Goal: Share content

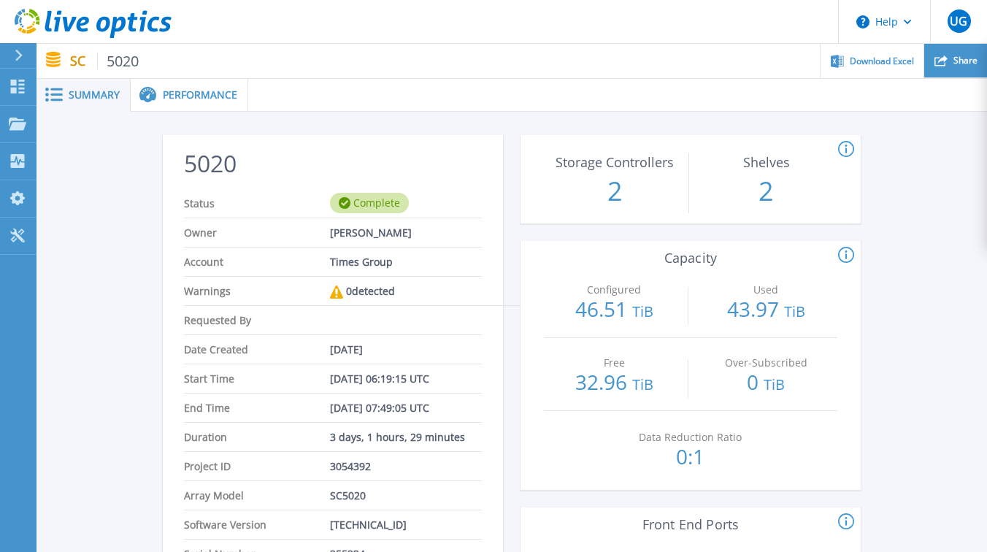
click at [957, 61] on span "Share" at bounding box center [965, 60] width 24 height 9
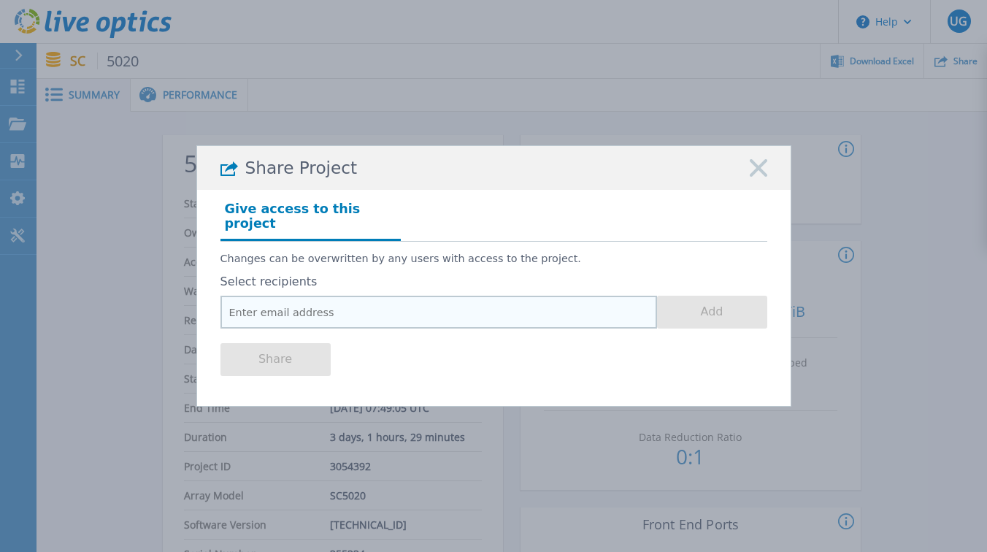
click at [331, 314] on input "email" at bounding box center [438, 312] width 436 height 33
paste input "vipul.vajpayee@dell.com"
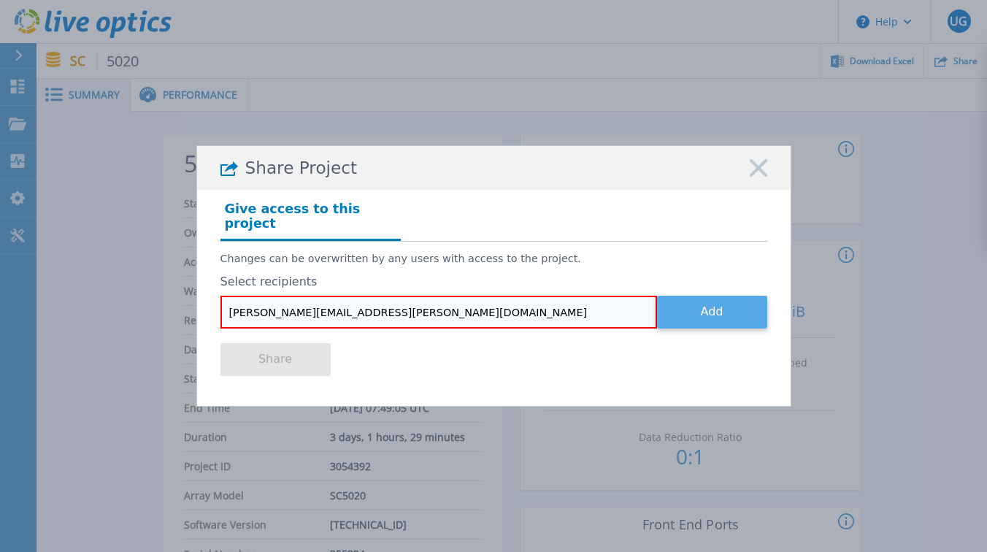
type input "vipul.vajpayee@dell.com"
click at [694, 302] on button "Add" at bounding box center [712, 312] width 110 height 33
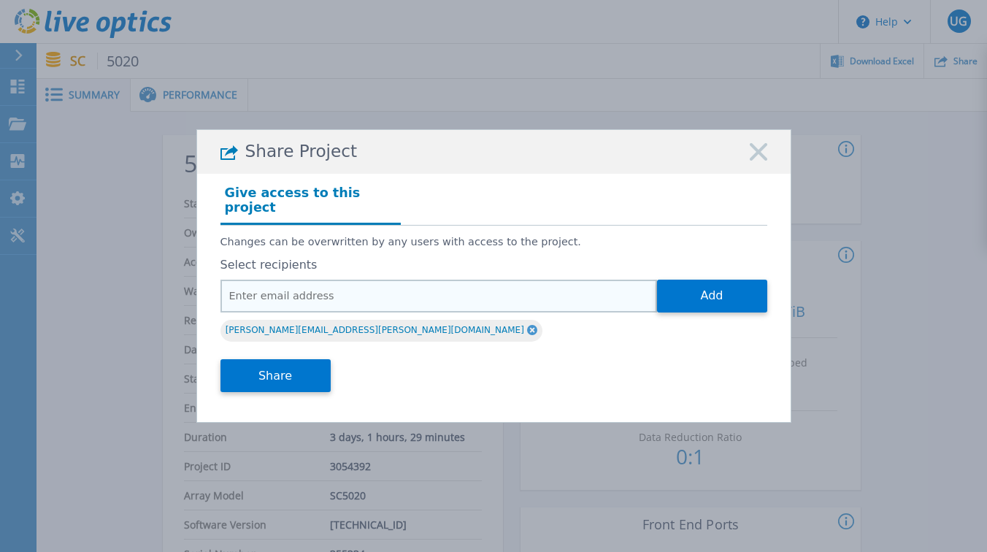
click at [314, 294] on input "email" at bounding box center [438, 296] width 436 height 33
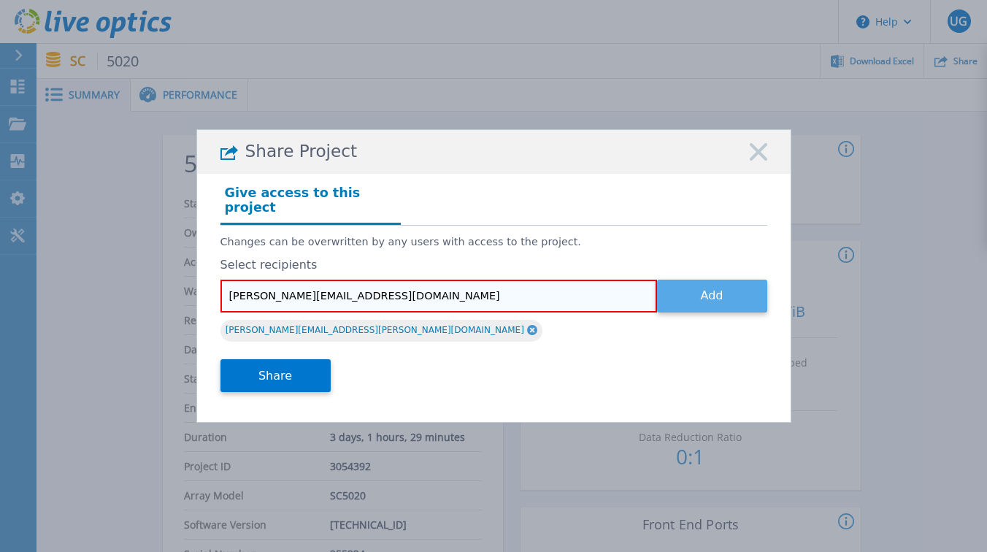
type input "parijat.khanna@timesofindia.com"
click at [685, 291] on button "Add" at bounding box center [712, 296] width 110 height 33
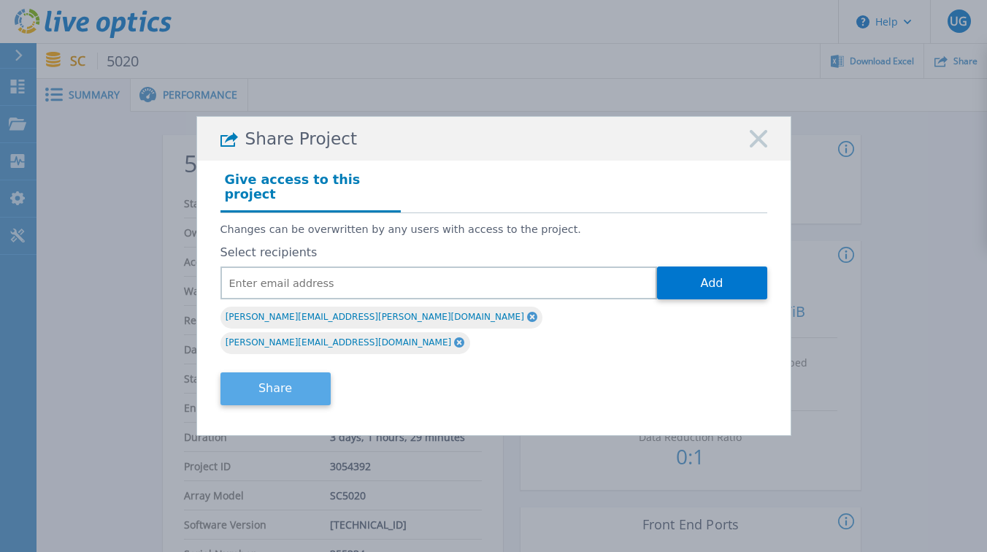
click at [304, 374] on button "Share" at bounding box center [275, 388] width 110 height 33
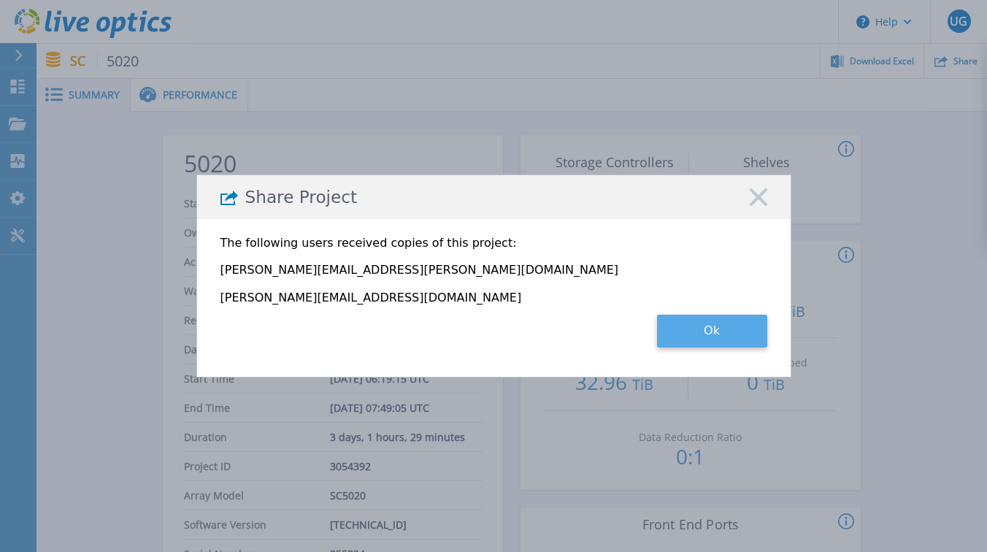
click at [692, 326] on button "Ok" at bounding box center [712, 331] width 110 height 33
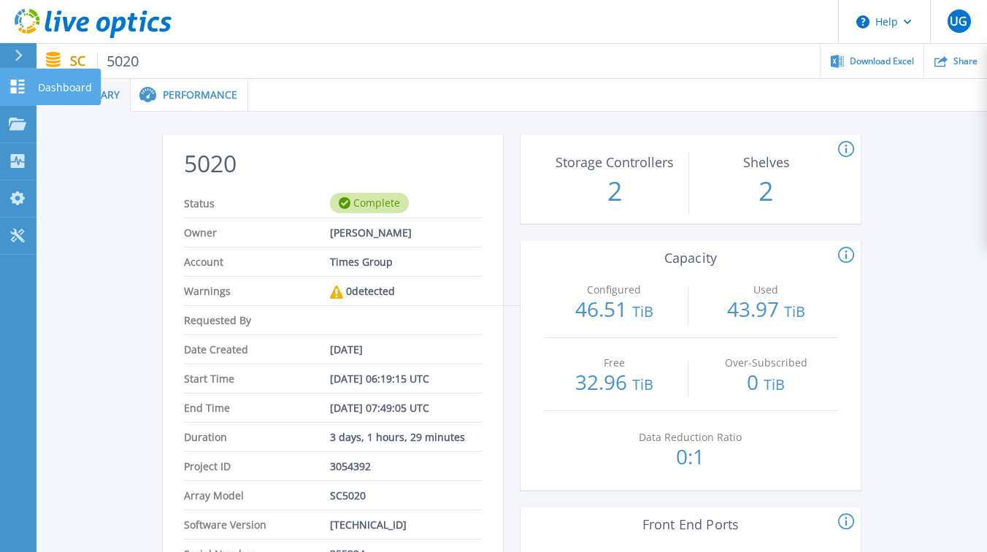
click at [31, 88] on link "Dashboard Dashboard" at bounding box center [18, 87] width 36 height 37
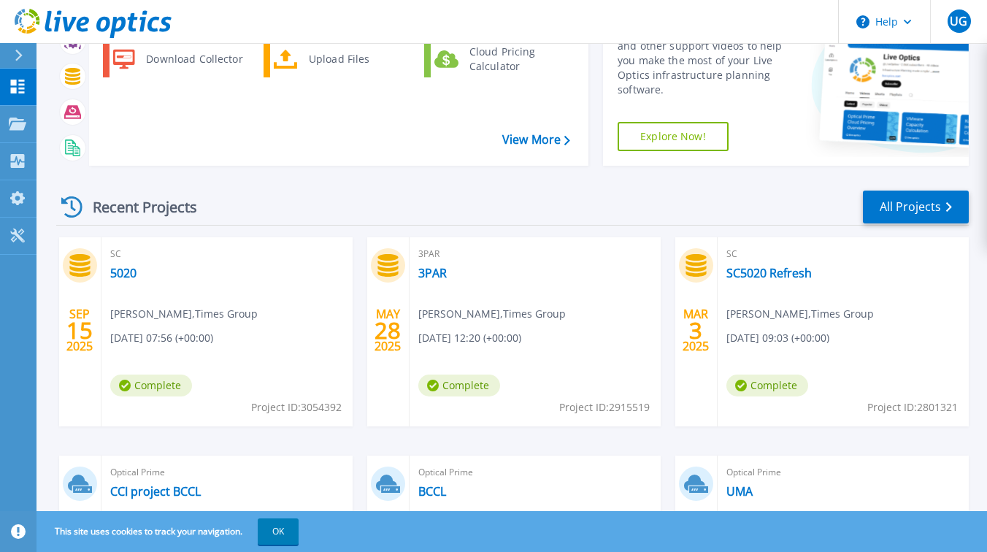
scroll to position [126, 0]
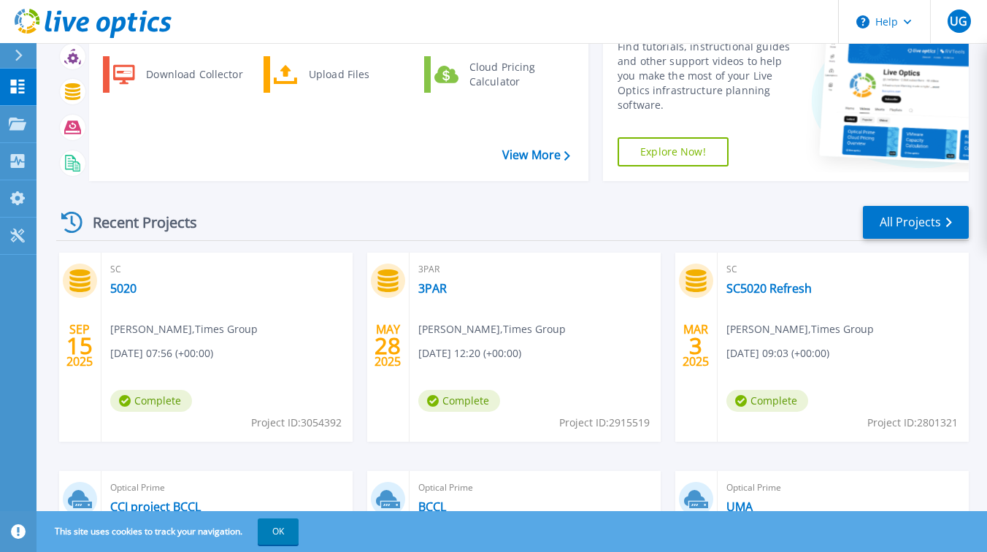
click at [122, 271] on span "SC" at bounding box center [227, 269] width 234 height 16
click at [128, 311] on div "SC 5020 [PERSON_NAME] , Times Group [DATE] 07:56 (+00:00) Complete Project ID: …" at bounding box center [226, 347] width 251 height 189
click at [77, 283] on icon at bounding box center [79, 280] width 20 height 23
click at [118, 285] on link "5020" at bounding box center [123, 288] width 26 height 15
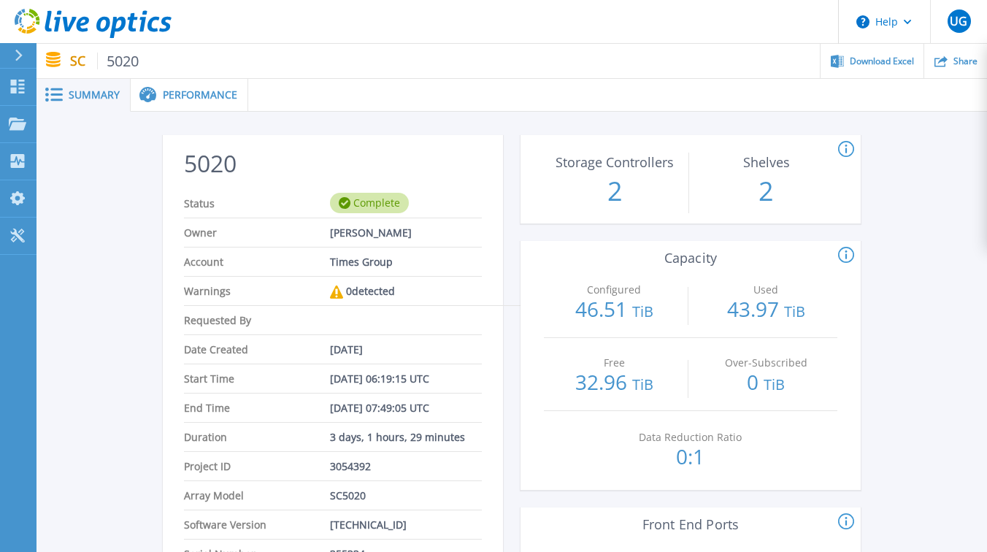
click at [210, 101] on div "Performance" at bounding box center [190, 95] width 118 height 33
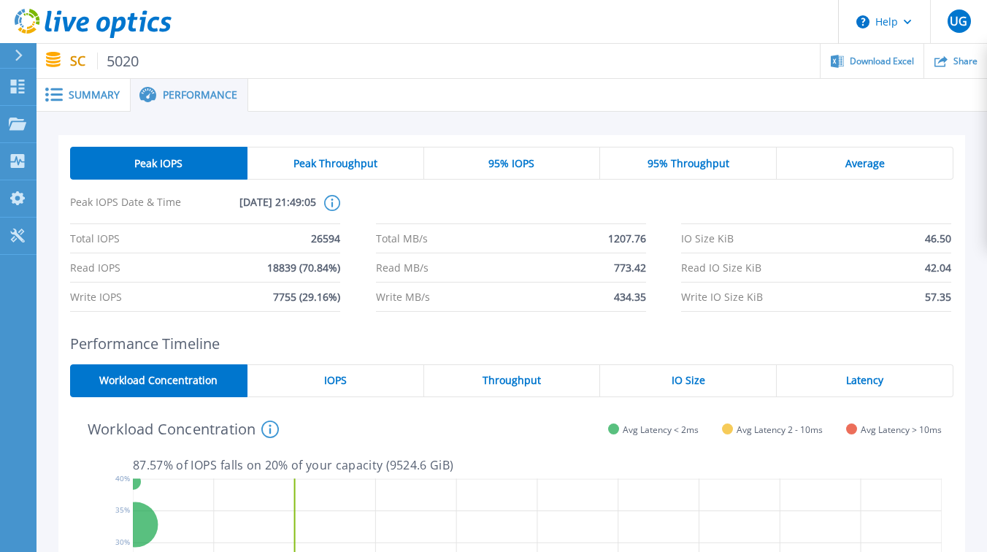
click at [98, 91] on span "Summary" at bounding box center [94, 95] width 51 height 10
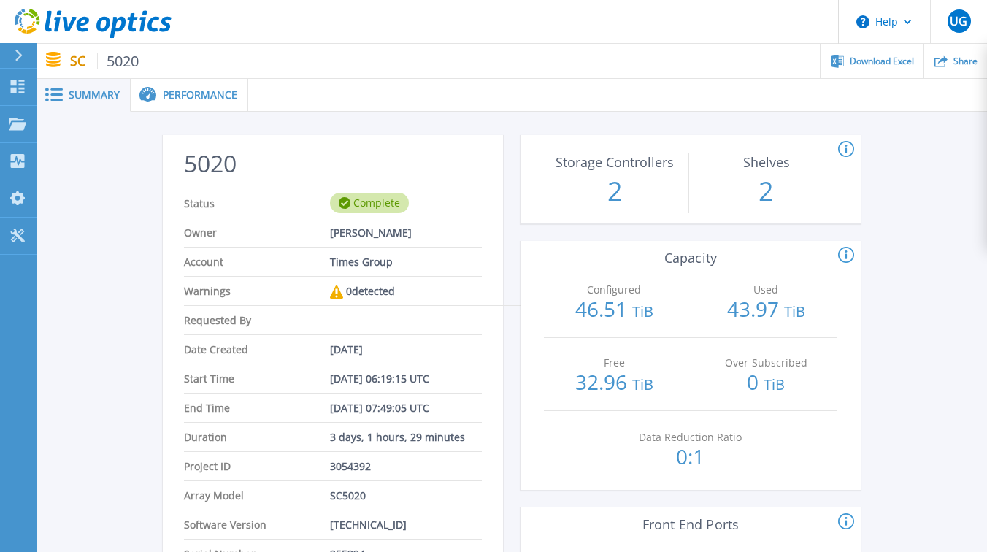
click at [210, 96] on span "Performance" at bounding box center [200, 95] width 74 height 10
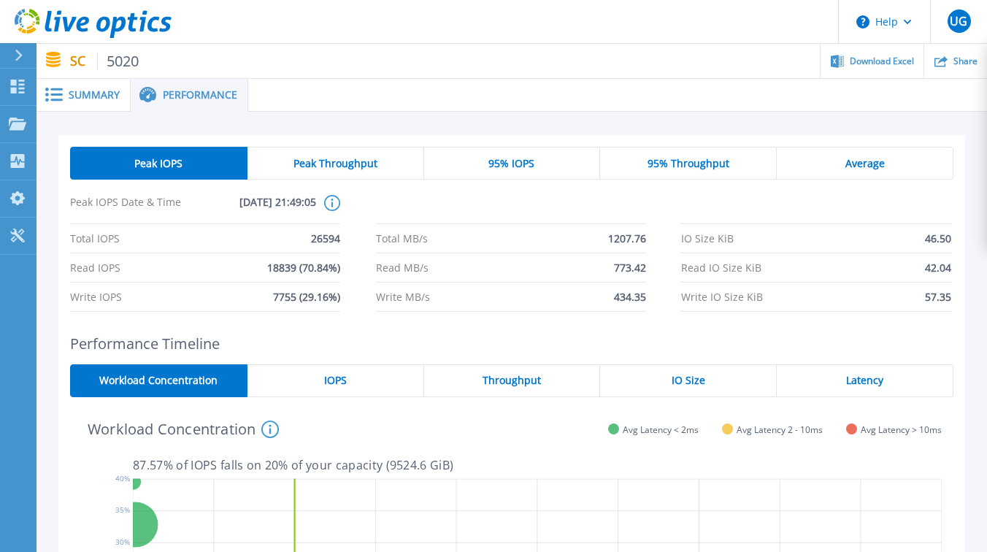
click at [107, 94] on span "Summary" at bounding box center [94, 95] width 51 height 10
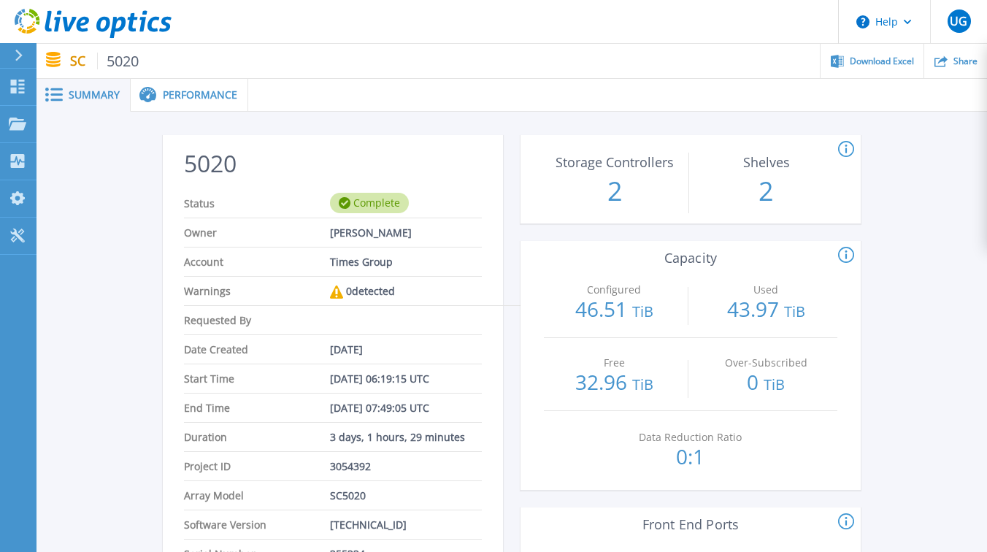
click at [207, 97] on span "Performance" at bounding box center [200, 95] width 74 height 10
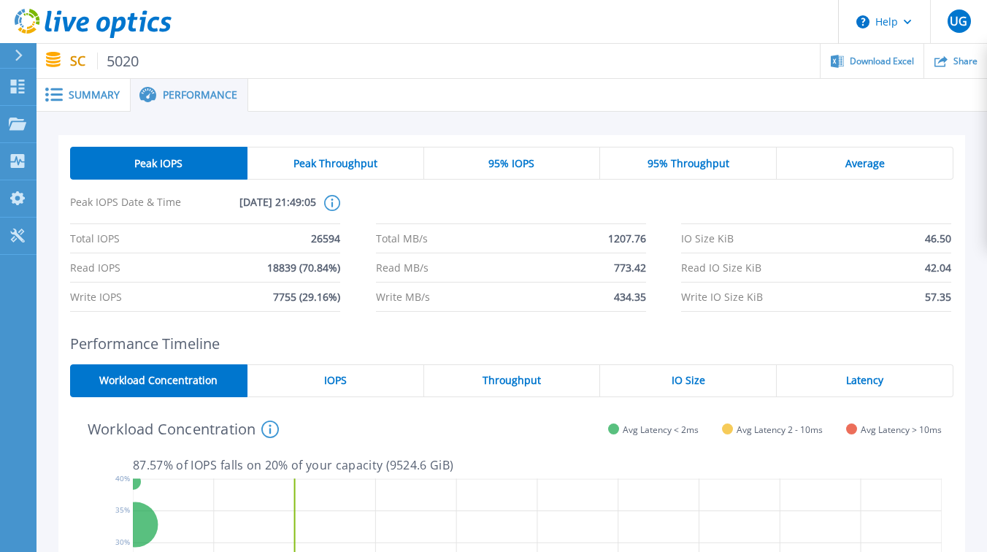
click at [515, 155] on div "95% IOPS" at bounding box center [512, 163] width 177 height 33
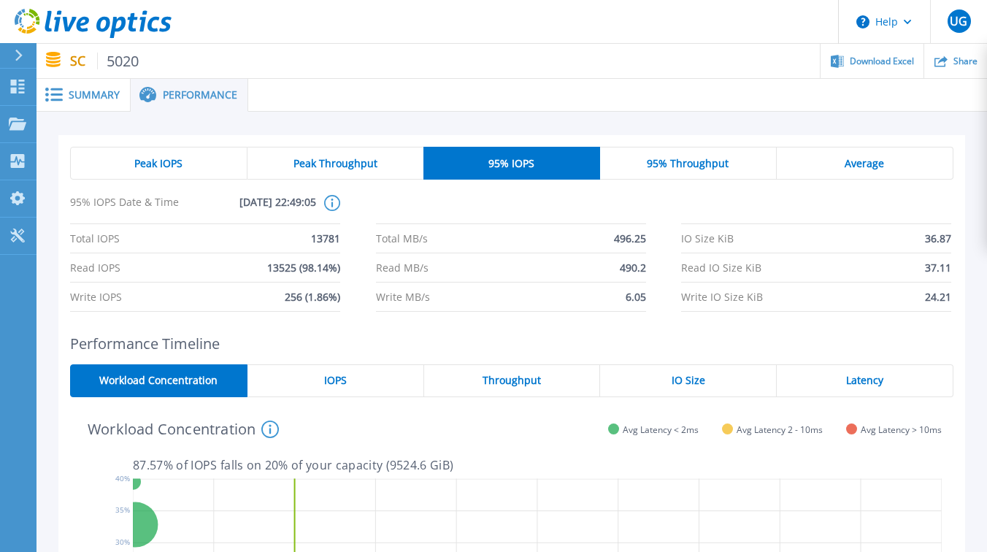
click at [382, 172] on div "Peak Throughput" at bounding box center [335, 163] width 176 height 33
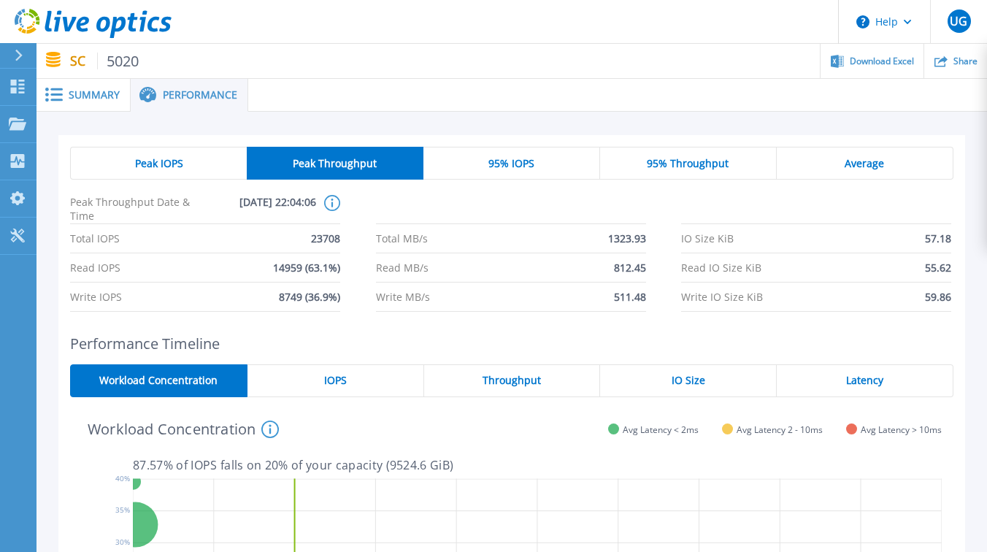
click at [212, 168] on div "Peak IOPS" at bounding box center [158, 163] width 177 height 33
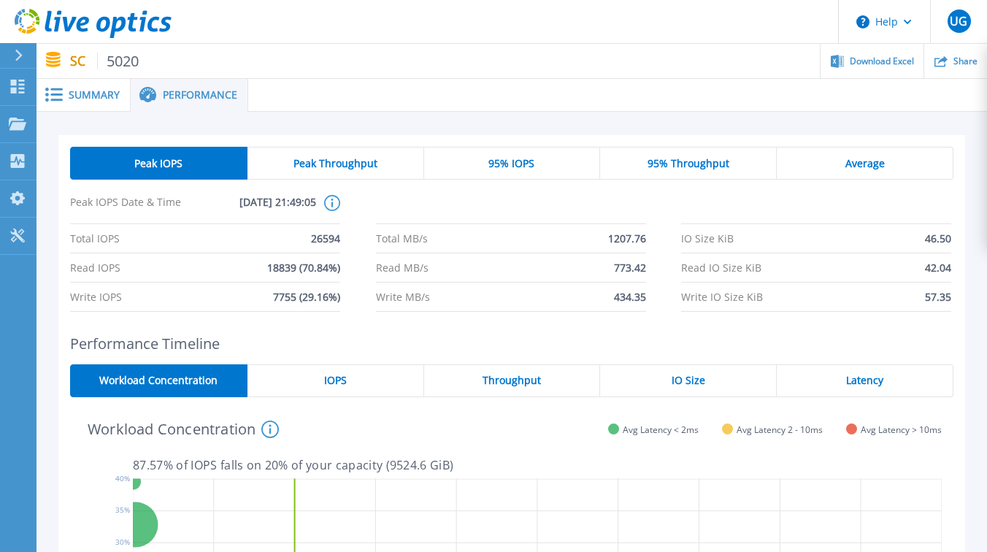
click at [681, 158] on span "95% Throughput" at bounding box center [688, 164] width 82 height 12
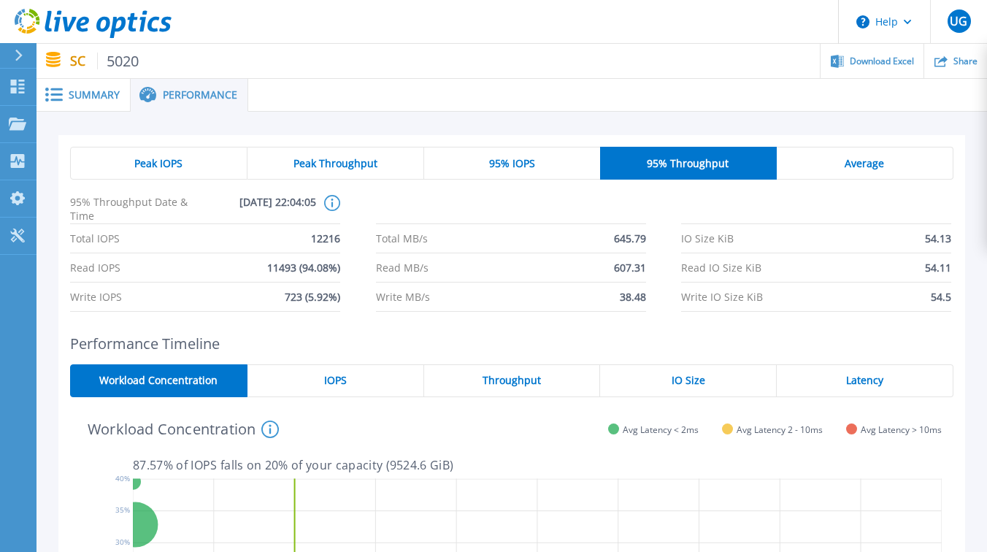
click at [864, 154] on div "Average" at bounding box center [865, 163] width 177 height 33
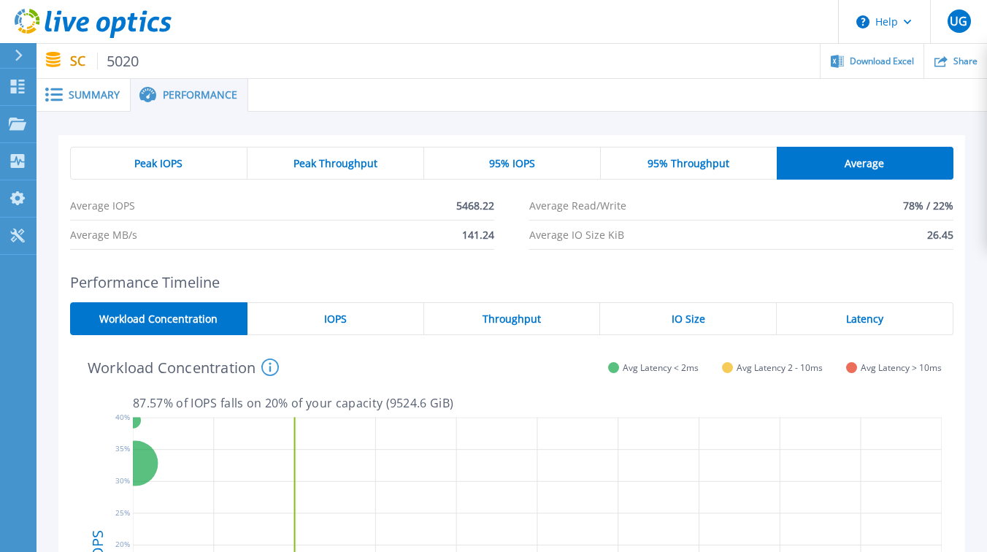
click at [369, 332] on div "IOPS" at bounding box center [335, 318] width 177 height 33
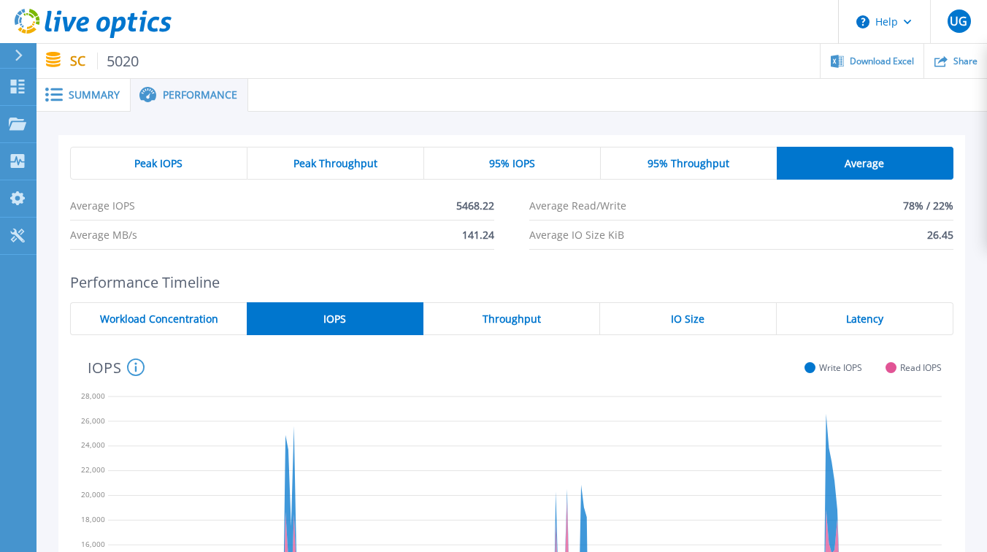
click at [522, 318] on span "Throughput" at bounding box center [511, 319] width 58 height 12
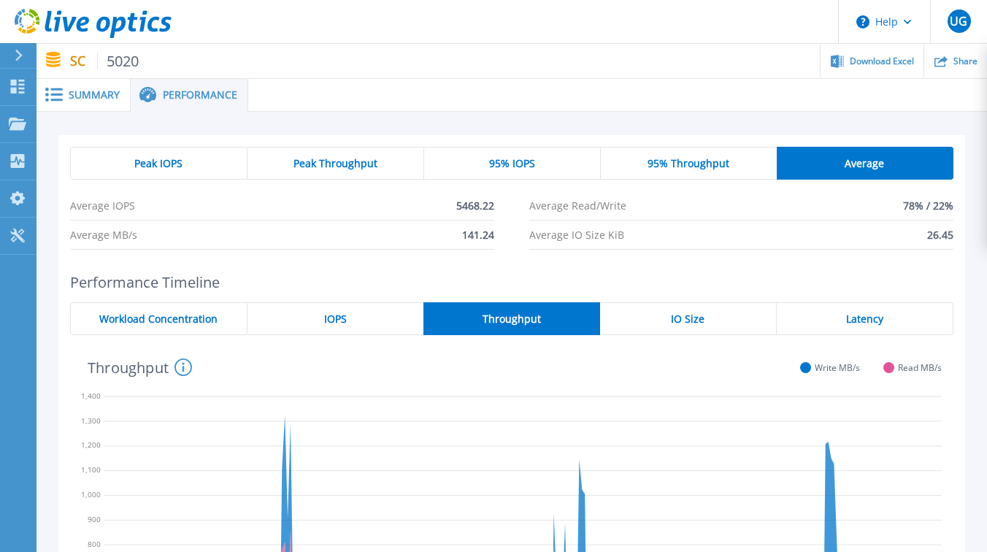
click at [334, 311] on div "IOPS" at bounding box center [335, 318] width 176 height 33
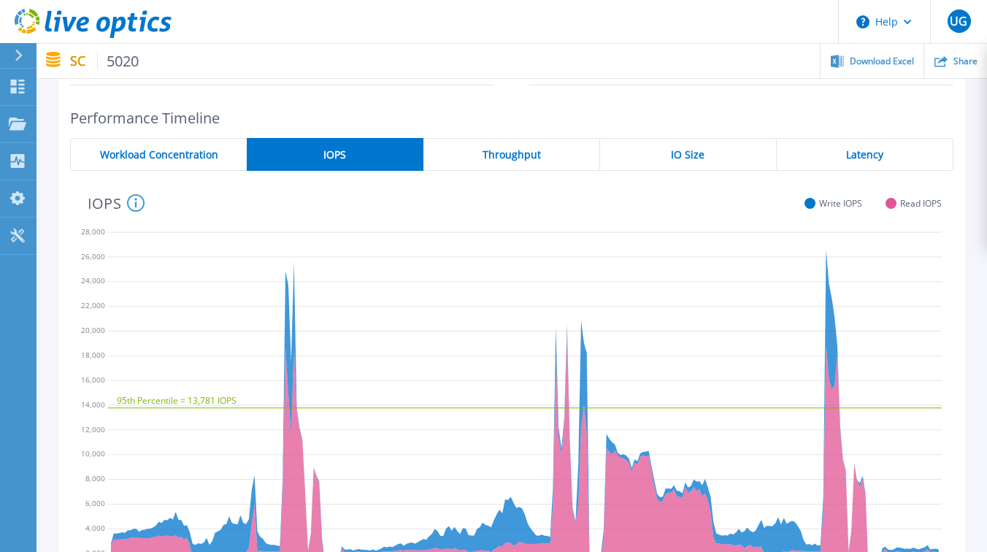
scroll to position [101, 0]
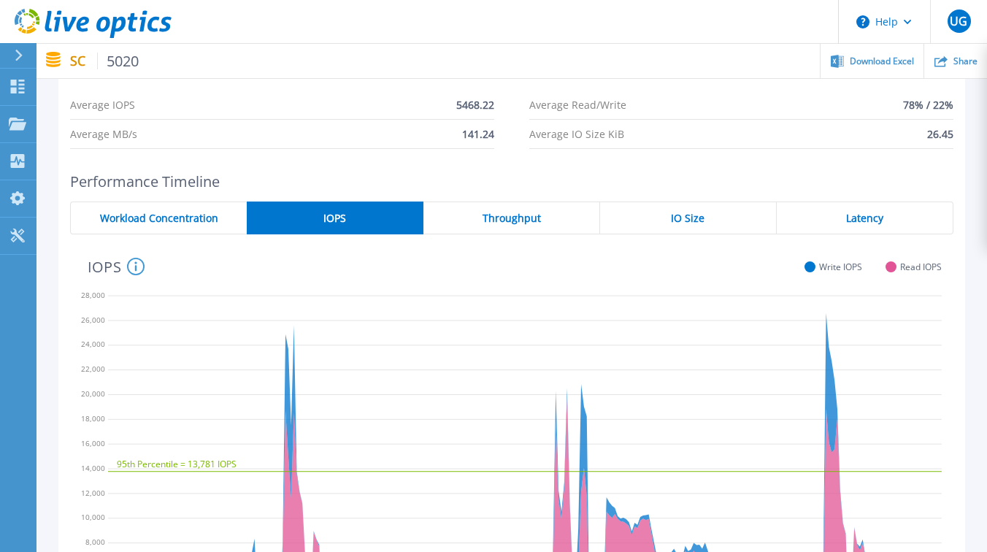
click at [499, 212] on span "Throughput" at bounding box center [511, 218] width 58 height 12
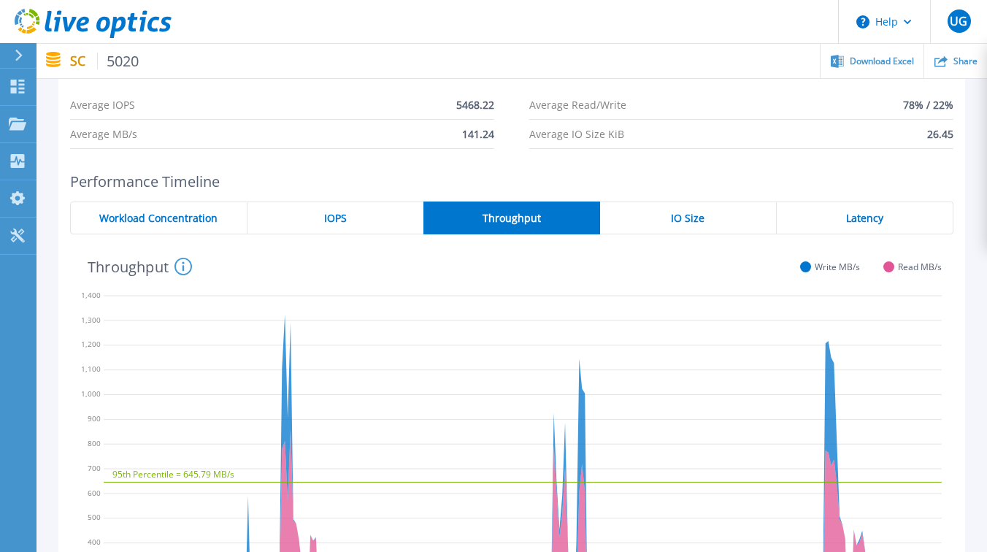
click at [653, 228] on div "IO Size" at bounding box center [688, 217] width 177 height 33
